Goal: Information Seeking & Learning: Learn about a topic

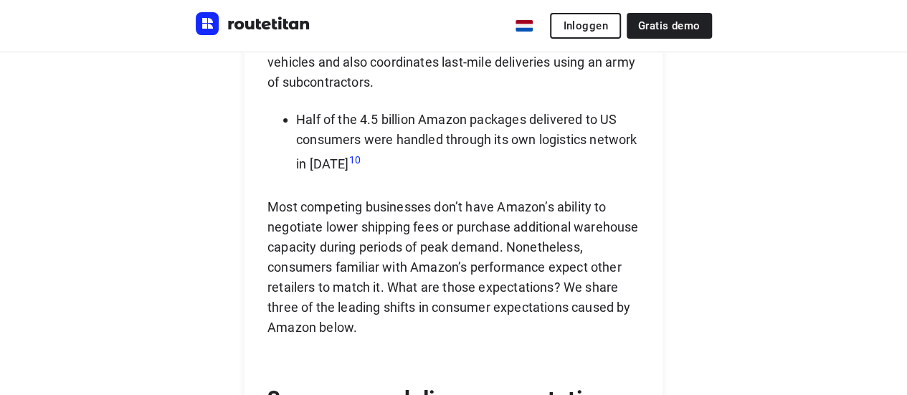
scroll to position [2650, 0]
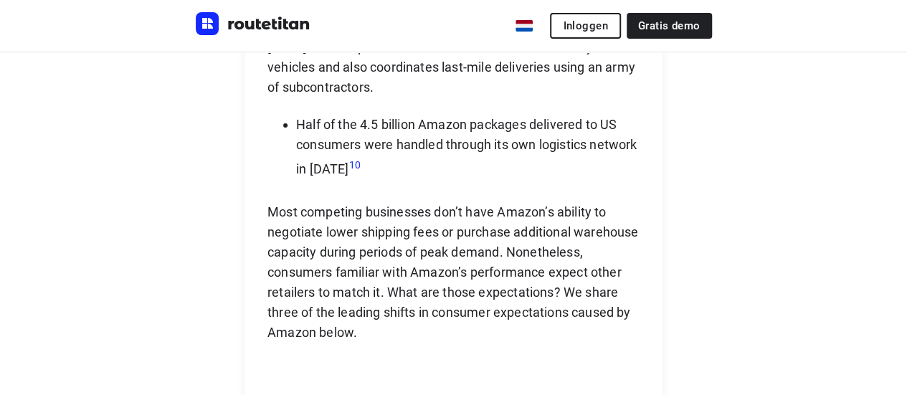
scroll to position [2646, 0]
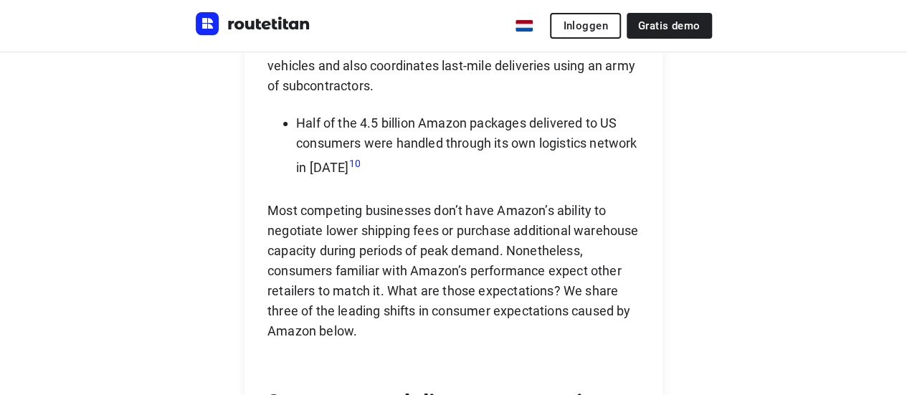
drag, startPoint x: 295, startPoint y: 283, endPoint x: 357, endPoint y: 308, distance: 66.6
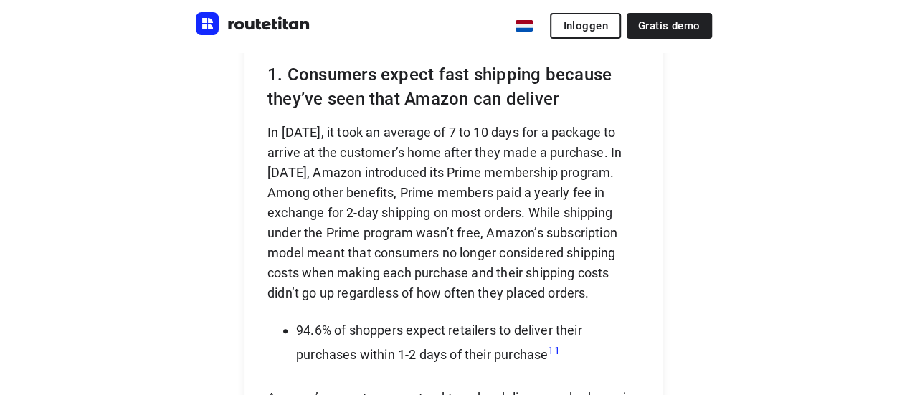
scroll to position [3108, 0]
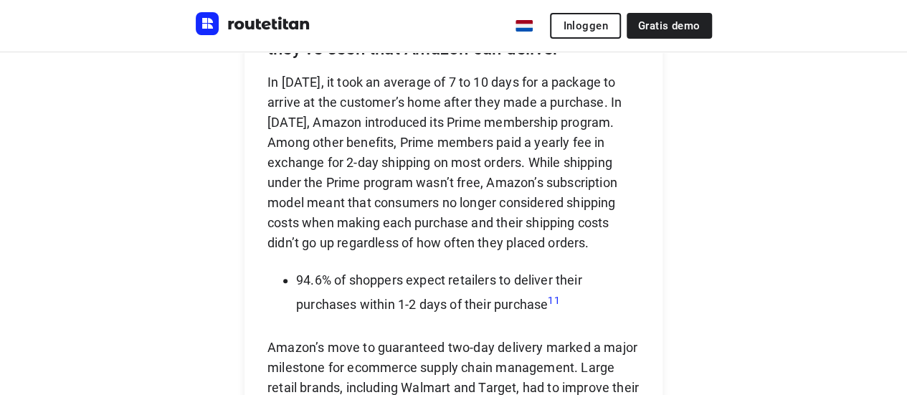
drag, startPoint x: 448, startPoint y: 320, endPoint x: 470, endPoint y: 321, distance: 23.0
drag, startPoint x: 470, startPoint y: 321, endPoint x: 838, endPoint y: 209, distance: 384.1
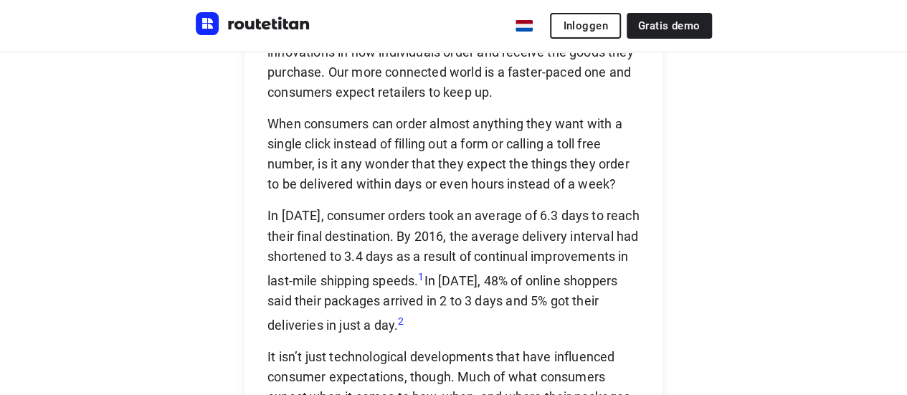
scroll to position [1288, 0]
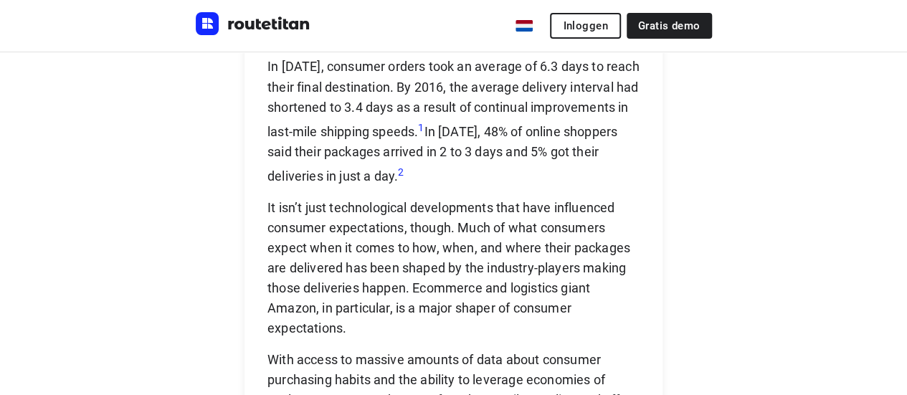
click at [0, 0] on link "Klanten" at bounding box center [0, 0] width 0 height 0
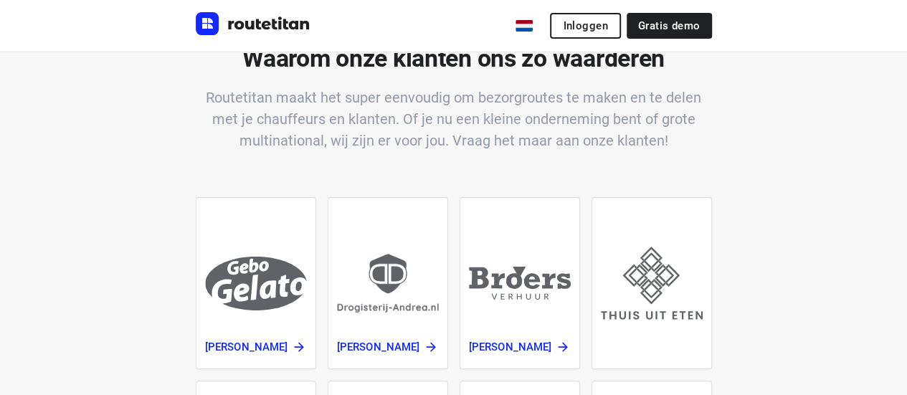
scroll to position [59, 0]
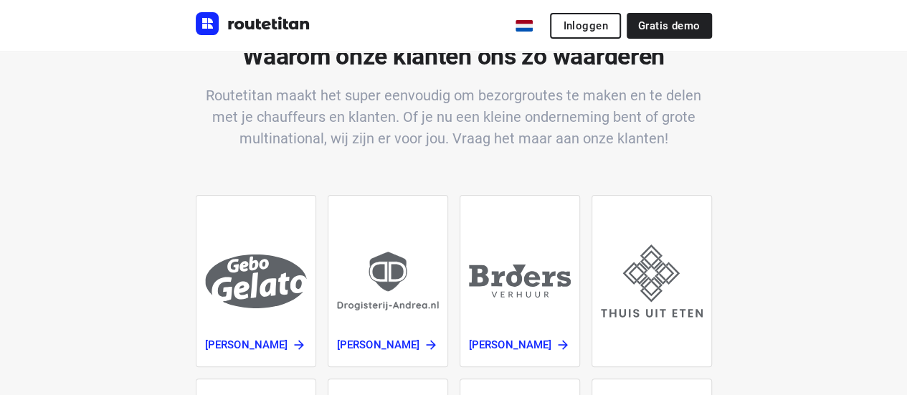
scroll to position [1011, 0]
